Goal: Information Seeking & Learning: Learn about a topic

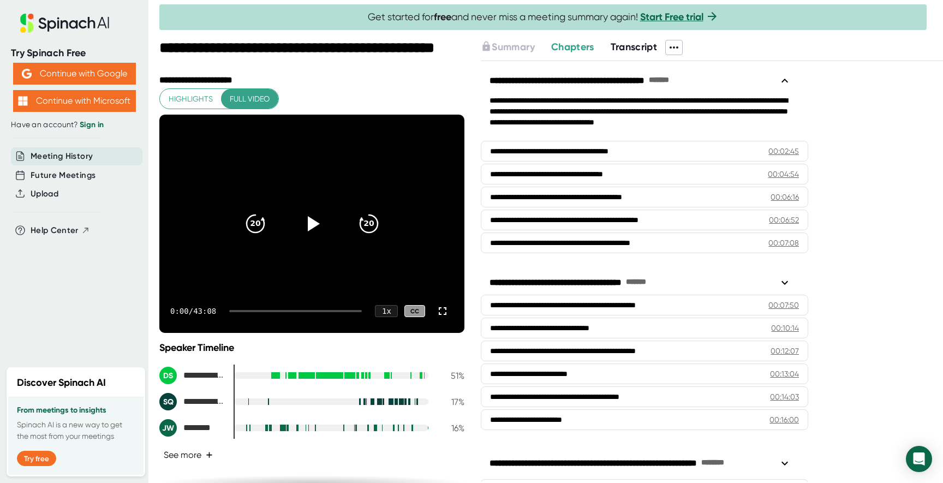
click at [204, 453] on button "See more +" at bounding box center [188, 454] width 58 height 19
